Goal: Task Accomplishment & Management: Complete application form

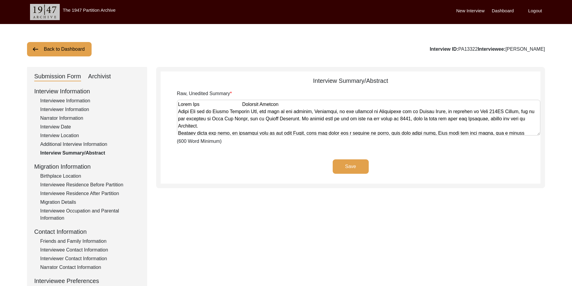
click at [108, 75] on div "Archivist" at bounding box center [99, 77] width 23 height 10
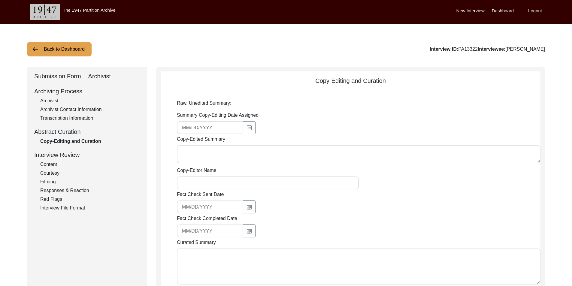
click at [239, 150] on textarea "Copy-Edited Summary" at bounding box center [358, 154] width 363 height 18
paste textarea "Loremip Dolorsi 16/34/9249 Am. Conse Adi, eli se Doeius Temporin Utl, etd magn …"
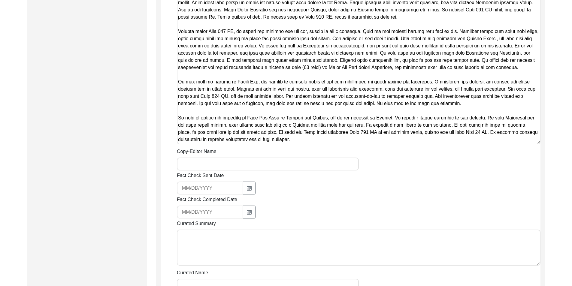
scroll to position [395, 0]
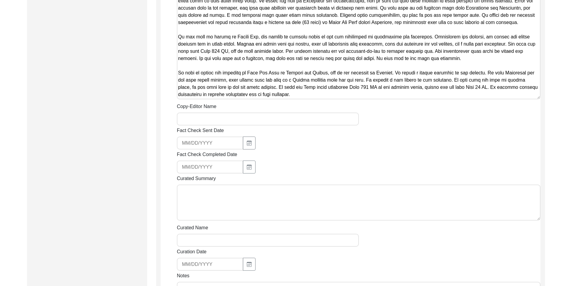
type textarea "Loremip Dolorsi 16/34/9249 Am. Conse Adi, eli se Doeius Temporin Utl, etd magn …"
click at [216, 125] on div "Summary Copy-Editing Date Assigned Copy-Edited Summary Copy-Editor Name Fact Ch…" at bounding box center [358, 18] width 363 height 604
click at [215, 122] on input "Copy-Editor Name" at bounding box center [268, 119] width 182 height 13
type input "[PERSON_NAME]"
type input "[EMAIL_ADDRESS][DOMAIN_NAME]"
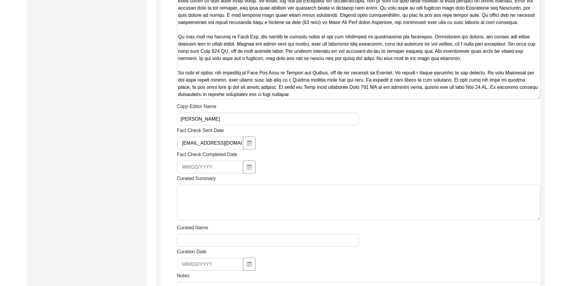
drag, startPoint x: 216, startPoint y: 125, endPoint x: 223, endPoint y: 141, distance: 17.1
click at [223, 141] on input "[EMAIL_ADDRESS][DOMAIN_NAME]" at bounding box center [210, 143] width 66 height 13
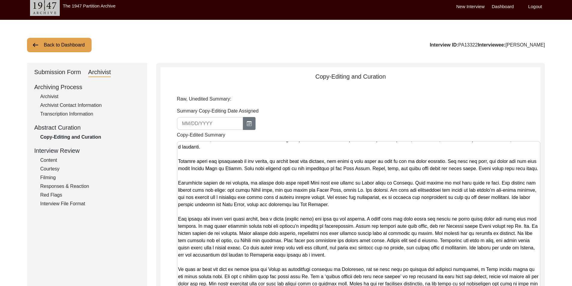
scroll to position [0, 0]
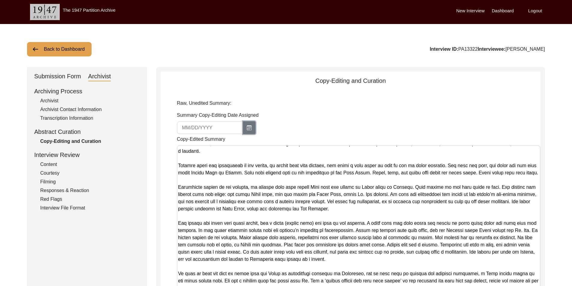
click at [248, 133] on button "button" at bounding box center [249, 127] width 13 height 13
select select "9"
select select "2025"
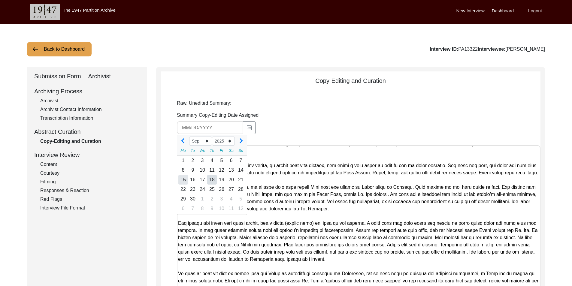
click at [184, 179] on div "15" at bounding box center [183, 180] width 10 height 10
type input "[DATE]"
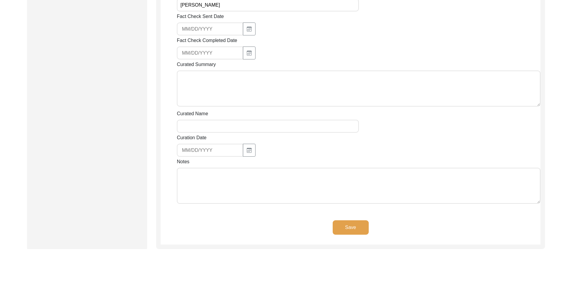
scroll to position [558, 0]
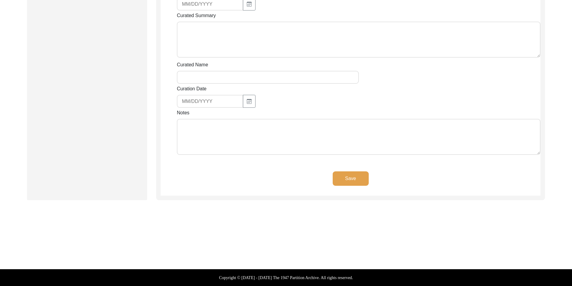
click at [218, 133] on textarea "Notes" at bounding box center [358, 137] width 363 height 36
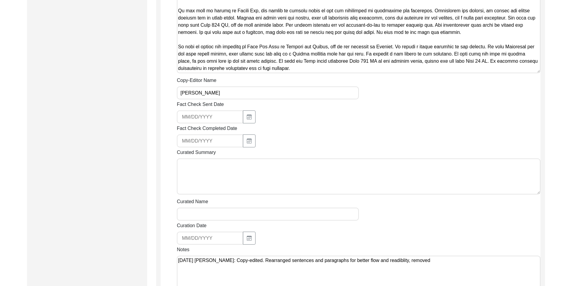
scroll to position [804, 0]
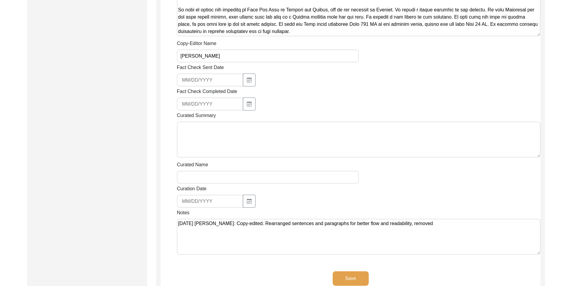
drag, startPoint x: 450, startPoint y: 217, endPoint x: 452, endPoint y: 222, distance: 4.7
click at [451, 219] on div "Notes [DATE] [PERSON_NAME]: Copy-edited. Rearranged sentences and paragraphs fo…" at bounding box center [358, 233] width 363 height 48
click at [452, 222] on textarea "[DATE] [PERSON_NAME]: Copy-edited. Rearranged sentences and paragraphs for bett…" at bounding box center [358, 237] width 363 height 36
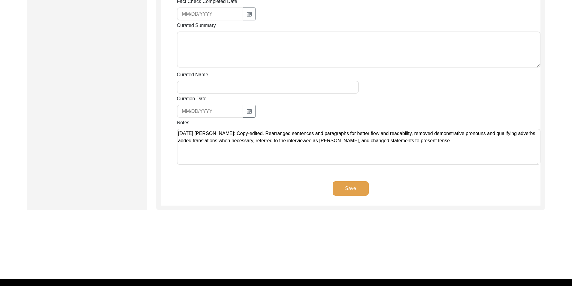
type textarea "[DATE] [PERSON_NAME]: Copy-edited. Rearranged sentences and paragraphs for bett…"
click at [343, 188] on button "Save" at bounding box center [351, 188] width 36 height 14
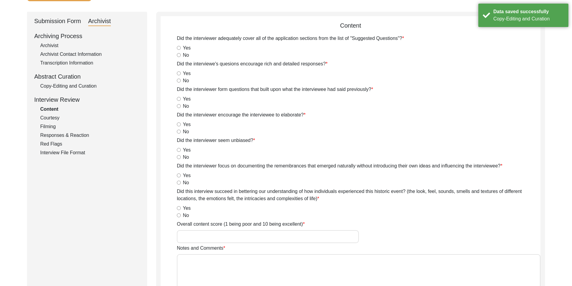
scroll to position [0, 0]
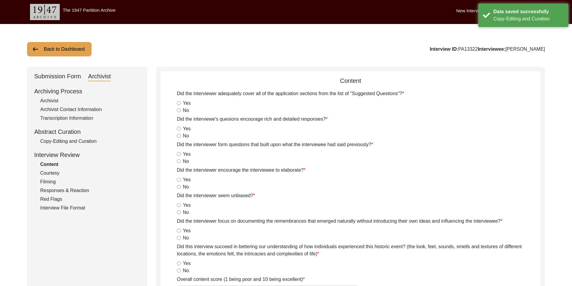
click at [60, 100] on div "Archivist" at bounding box center [90, 100] width 100 height 7
select select "442"
select select "Archiving In Progress"
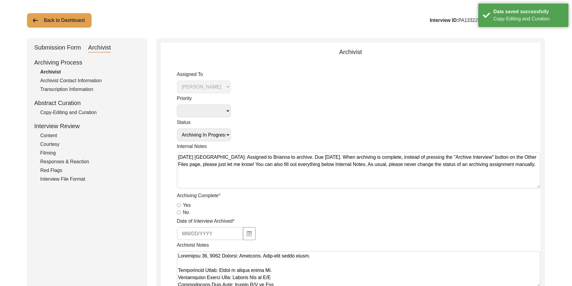
scroll to position [60, 0]
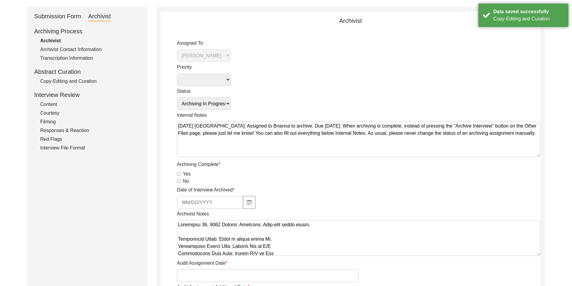
drag, startPoint x: 172, startPoint y: 173, endPoint x: 181, endPoint y: 176, distance: 9.5
click at [182, 176] on div "Yes" at bounding box center [358, 173] width 363 height 7
click at [179, 173] on input "Yes" at bounding box center [179, 174] width 4 height 4
radio input "true"
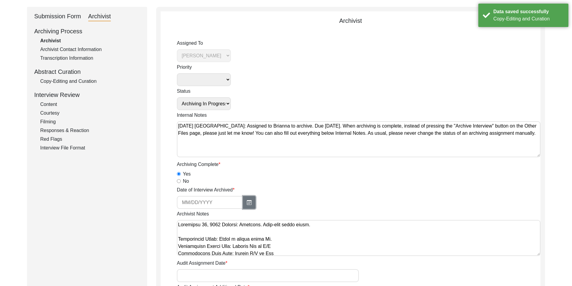
click at [249, 201] on icon "button" at bounding box center [249, 202] width 5 height 5
select select "9"
select select "2025"
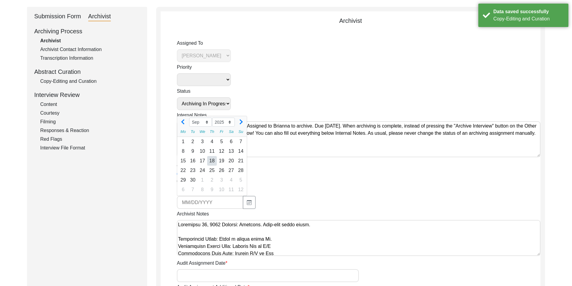
click at [210, 162] on div "18" at bounding box center [212, 161] width 10 height 10
type input "[DATE]"
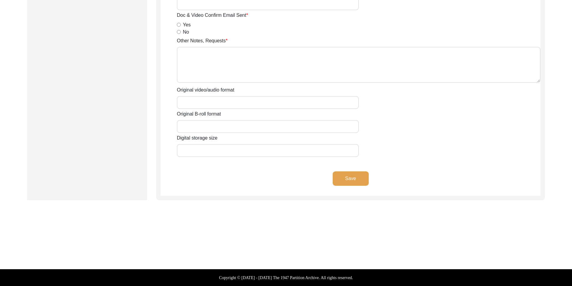
click at [344, 186] on button "Save" at bounding box center [351, 178] width 36 height 14
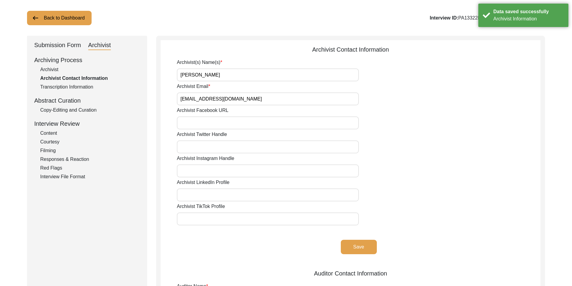
scroll to position [0, 0]
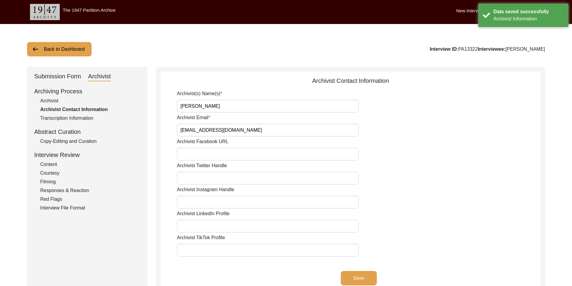
click at [58, 56] on button "Back to Dashboard" at bounding box center [59, 49] width 65 height 14
